Goal: Transaction & Acquisition: Purchase product/service

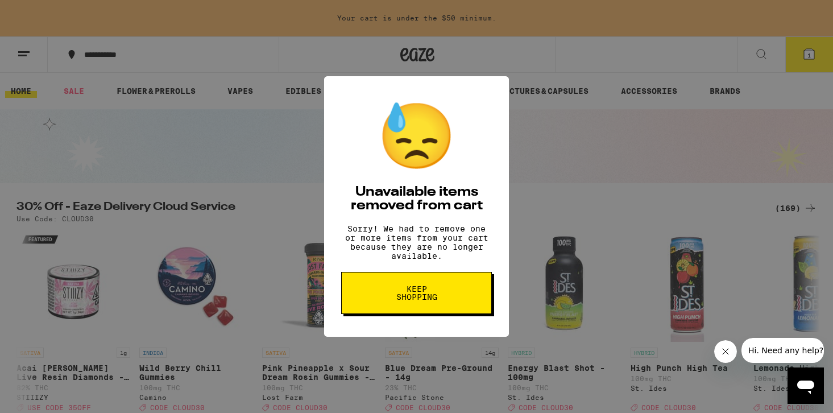
click at [392, 301] on span "Keep Shopping" at bounding box center [416, 293] width 59 height 16
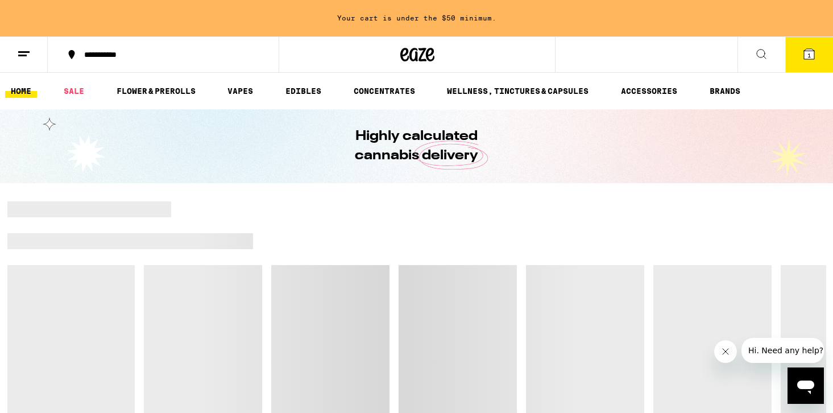
click at [816, 65] on button "1" at bounding box center [810, 54] width 48 height 35
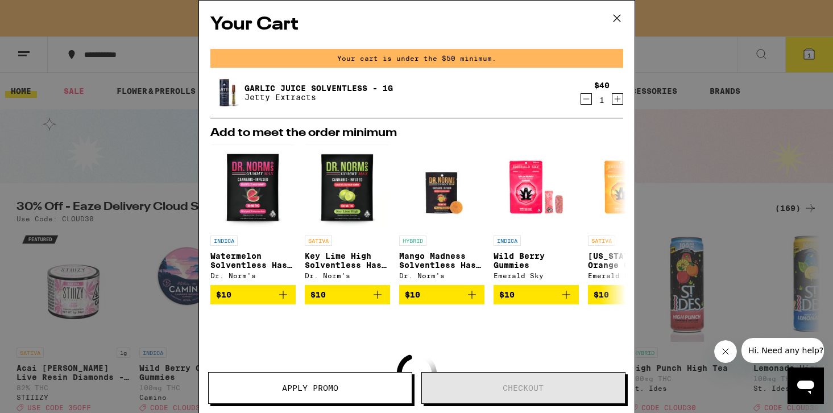
click at [620, 16] on icon at bounding box center [617, 18] width 17 height 17
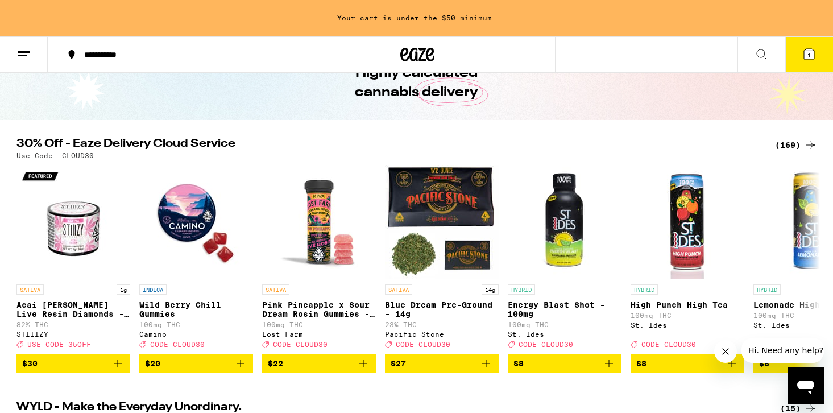
scroll to position [64, 0]
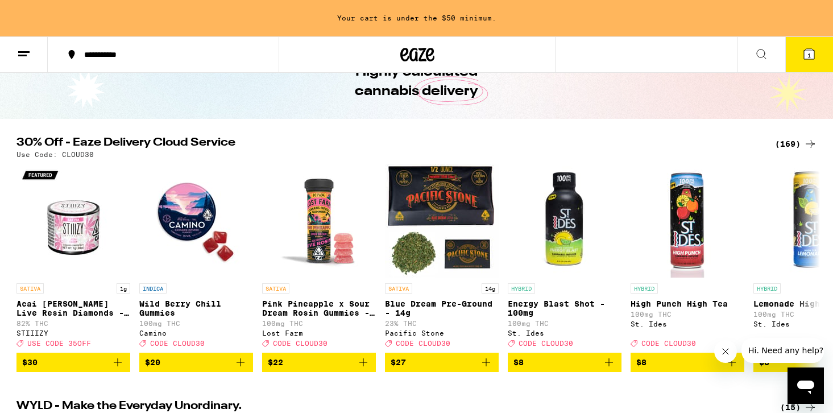
click at [786, 145] on div "(169)" at bounding box center [796, 144] width 42 height 14
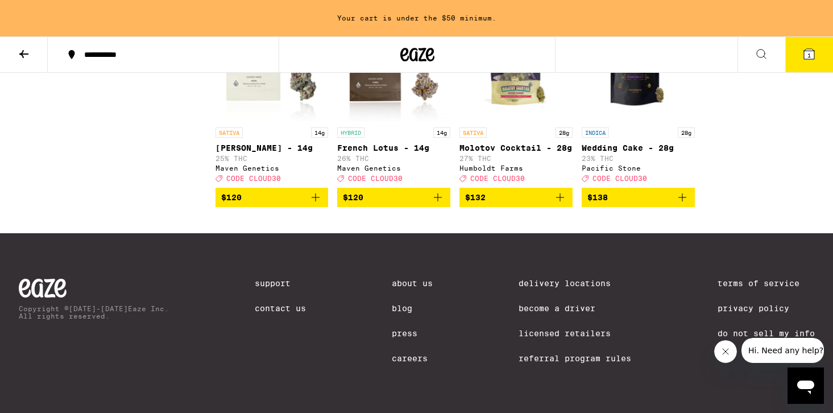
scroll to position [7426, 0]
click at [685, 204] on icon "Add to bag" at bounding box center [683, 198] width 14 height 14
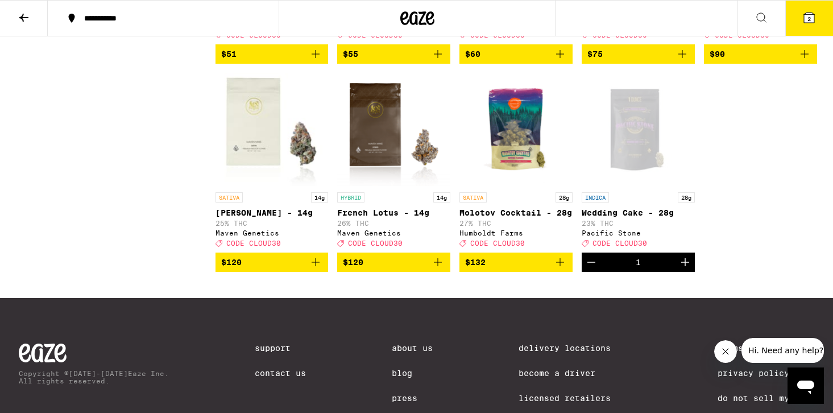
scroll to position [7271, 0]
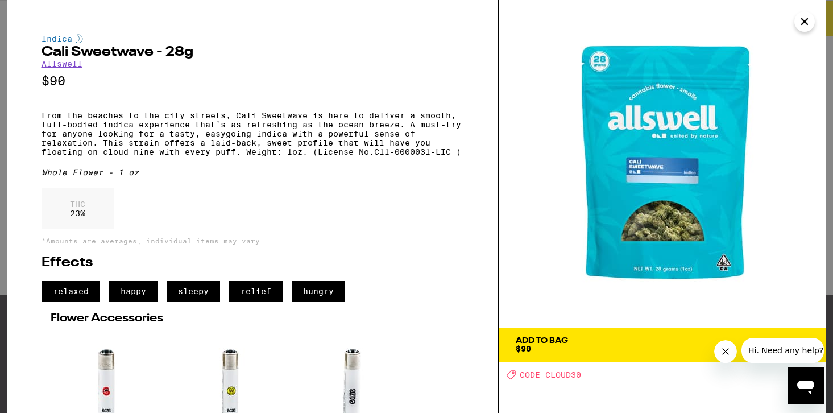
click at [800, 22] on icon "Close" at bounding box center [805, 21] width 14 height 17
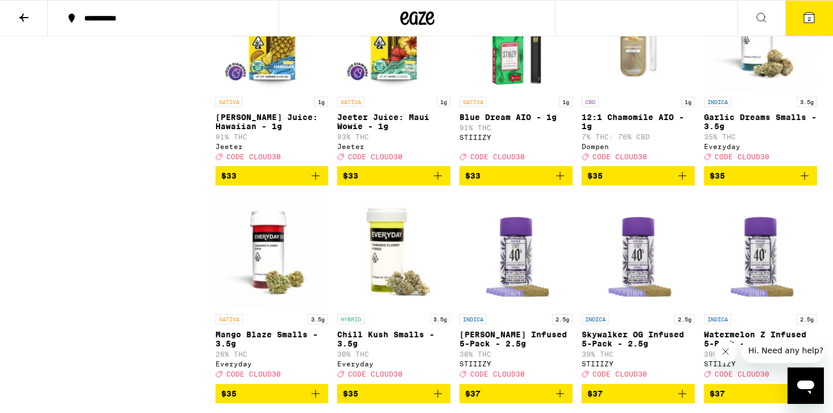
scroll to position [4939, 0]
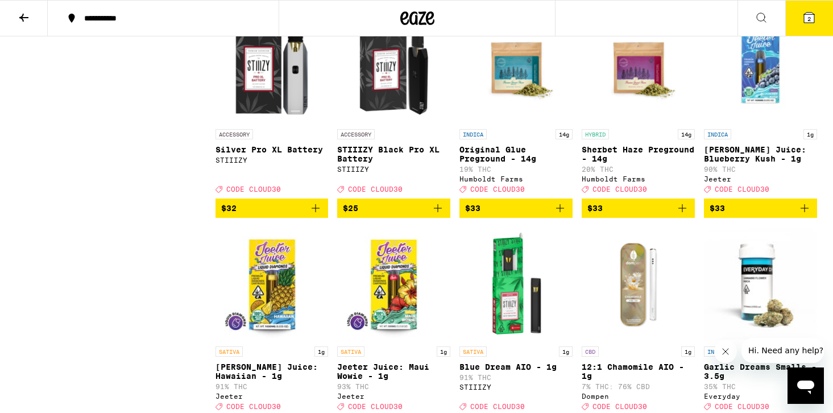
click at [29, 18] on icon at bounding box center [24, 18] width 14 height 14
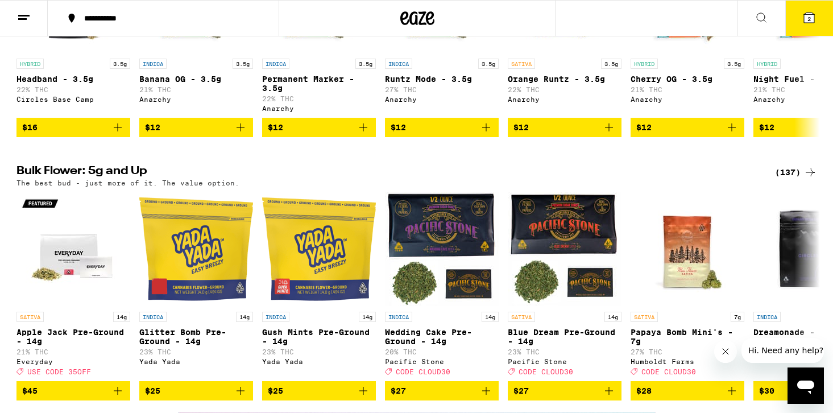
click at [795, 179] on div "(137)" at bounding box center [796, 173] width 42 height 14
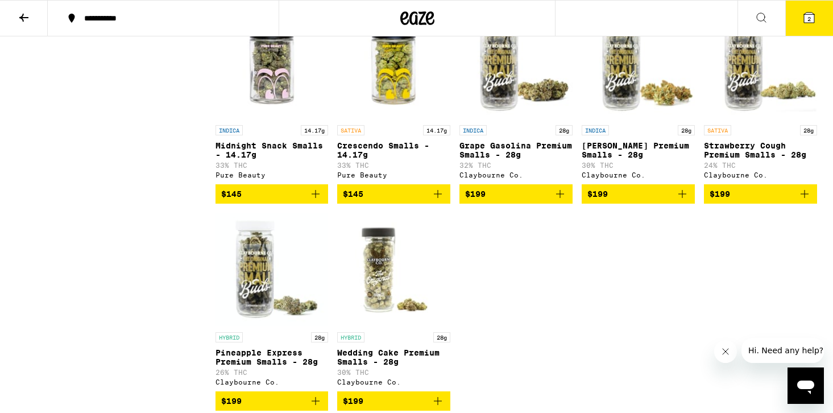
scroll to position [5636, 0]
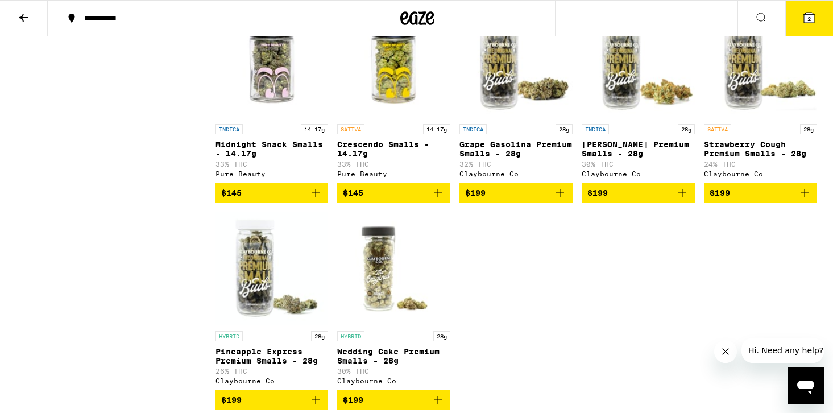
click at [288, 158] on p "Midnight Snack Smalls - 14.17g" at bounding box center [272, 149] width 113 height 18
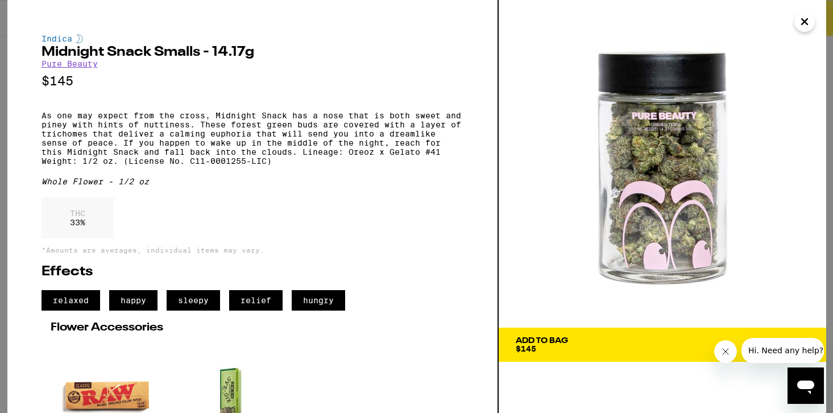
click at [812, 22] on button "Close" at bounding box center [805, 21] width 20 height 20
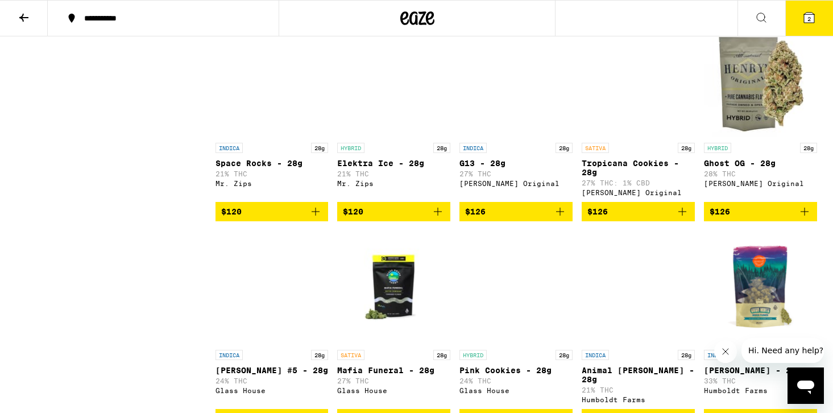
scroll to position [4951, 0]
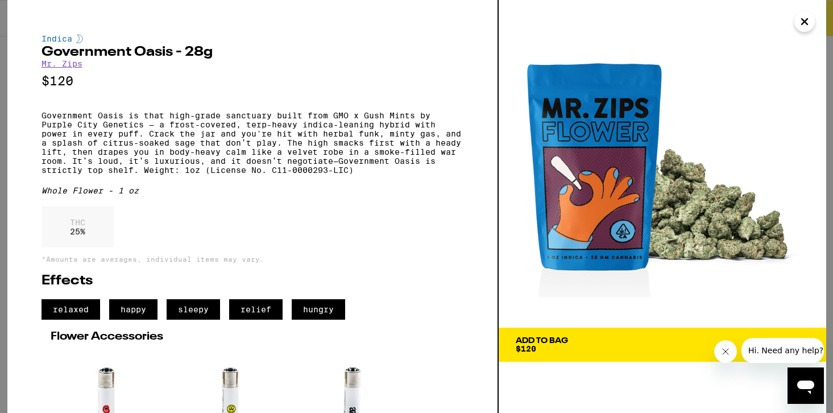
click at [808, 30] on button "Close" at bounding box center [805, 21] width 20 height 20
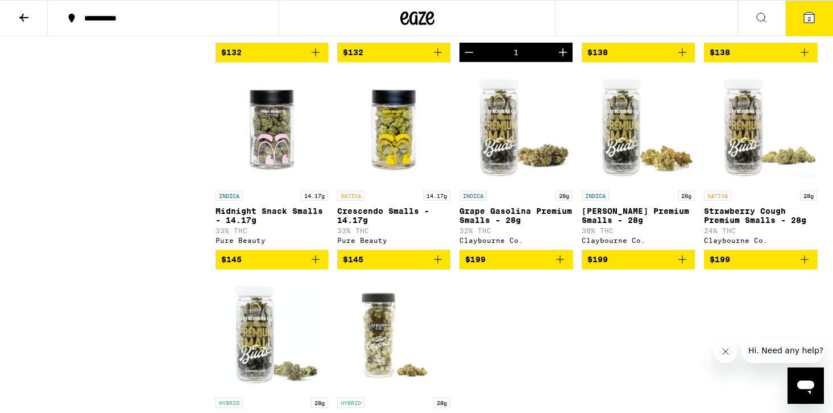
scroll to position [5548, 0]
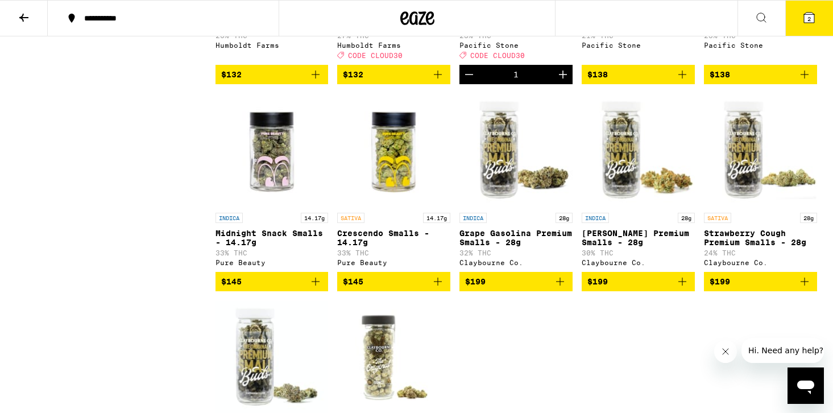
click at [809, 24] on icon at bounding box center [810, 18] width 14 height 14
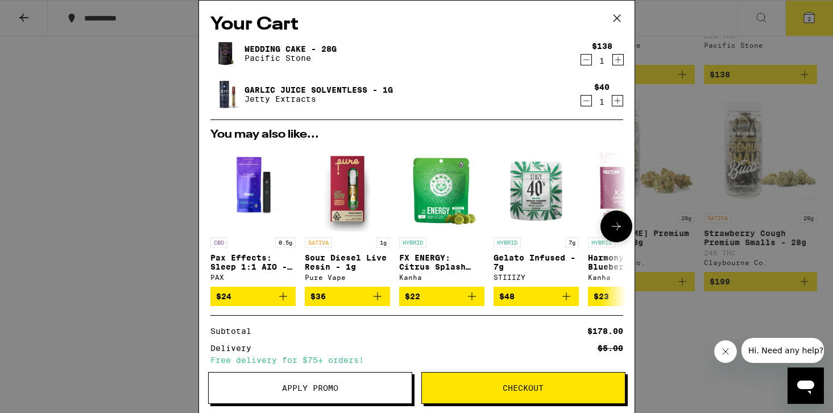
scroll to position [100, 0]
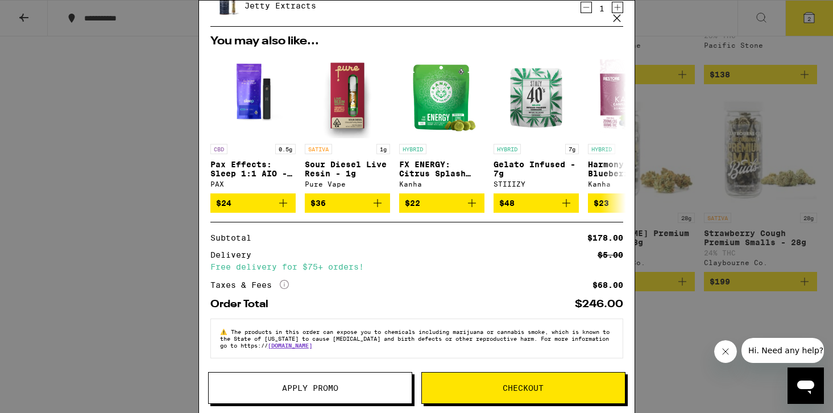
click at [293, 390] on span "Apply Promo" at bounding box center [310, 388] width 56 height 8
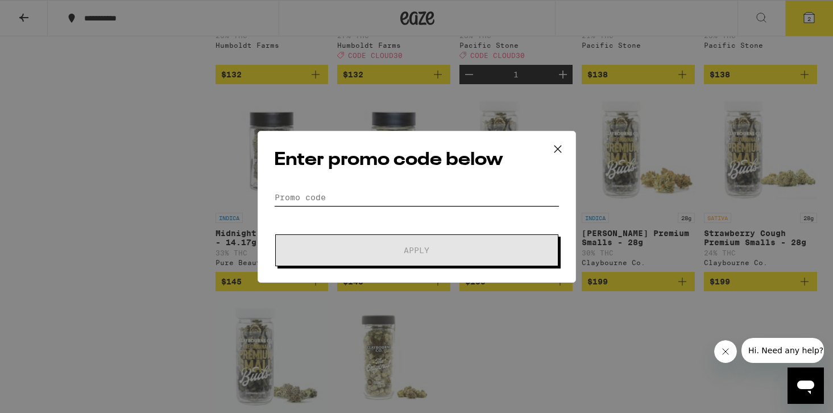
click at [415, 190] on input "Promo Code" at bounding box center [417, 197] width 286 height 17
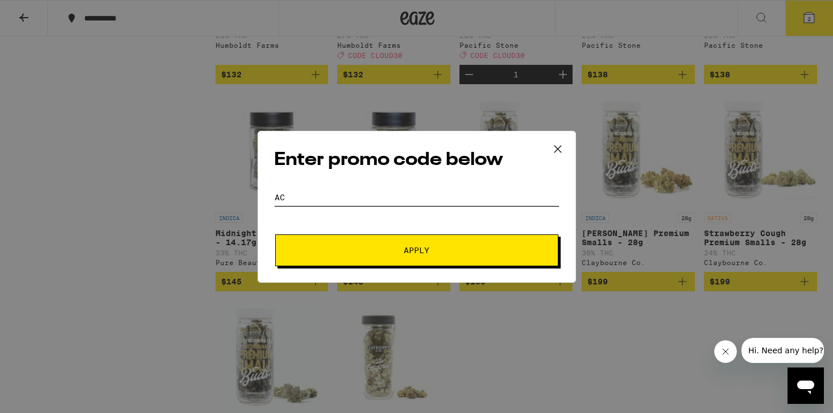
type input "a"
type input "CLOUD30"
click at [393, 246] on span "Apply" at bounding box center [417, 250] width 205 height 8
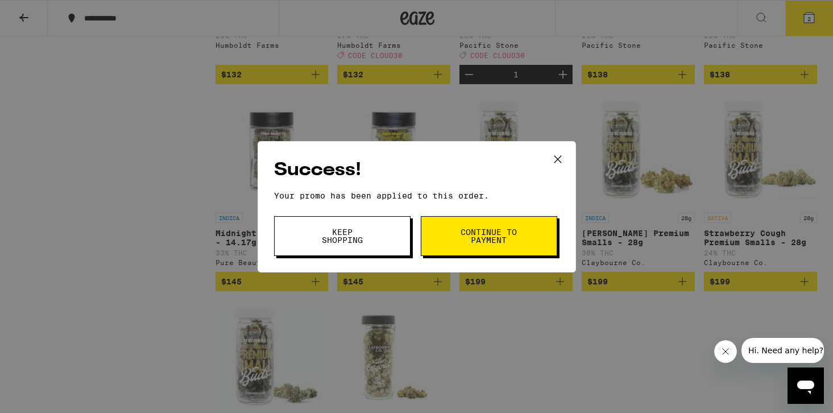
click at [449, 249] on button "Continue to payment" at bounding box center [489, 236] width 137 height 40
